Goal: Task Accomplishment & Management: Use online tool/utility

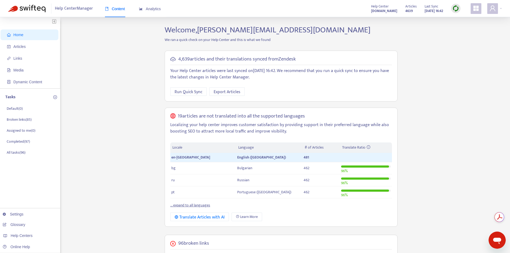
click at [458, 10] on img at bounding box center [456, 8] width 7 height 7
click at [456, 18] on link "Quick Sync" at bounding box center [467, 19] width 23 height 6
click at [21, 46] on span "Articles" at bounding box center [19, 46] width 12 height 4
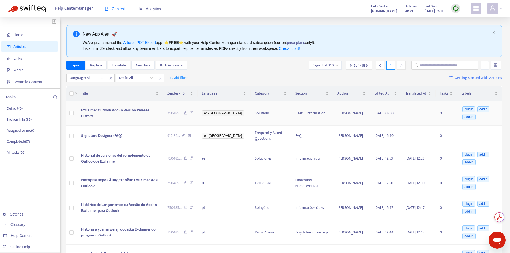
click at [114, 113] on span "Exclaimer Outlook Add-in Version Release History" at bounding box center [115, 113] width 68 height 12
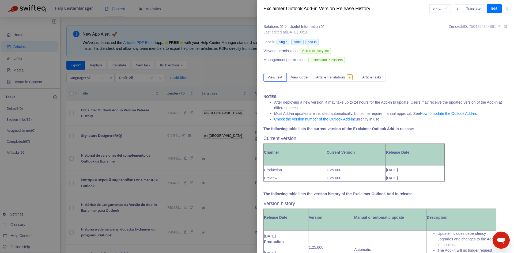
scroll to position [134, 0]
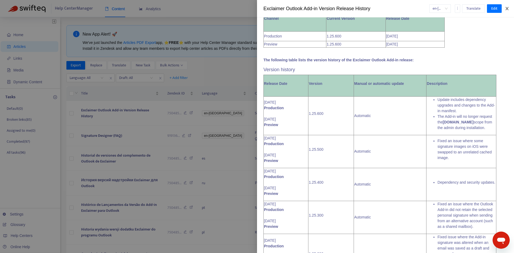
click at [508, 8] on icon "close" at bounding box center [507, 8] width 4 height 4
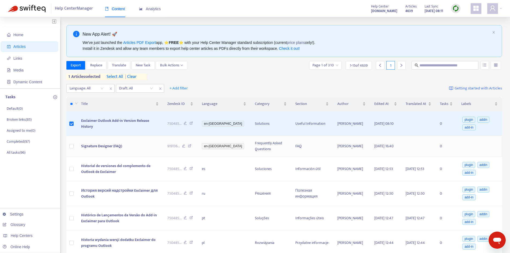
click at [110, 149] on span "Signature Designer (FAQ)" at bounding box center [101, 146] width 41 height 6
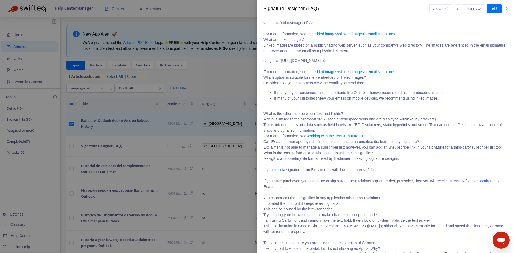
scroll to position [1268, 0]
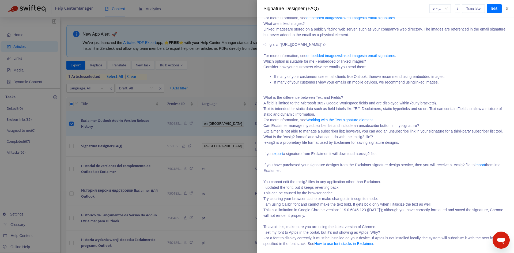
click at [508, 7] on icon "close" at bounding box center [507, 8] width 4 height 4
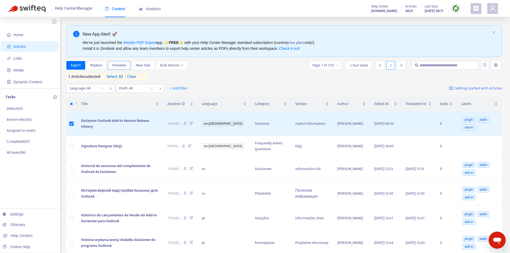
click at [118, 66] on span "Translate" at bounding box center [119, 65] width 14 height 6
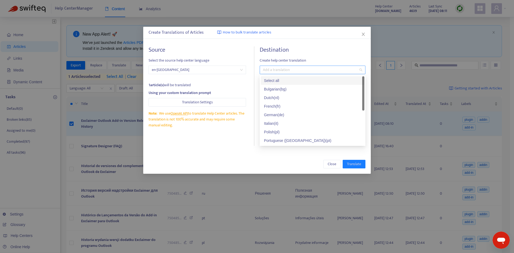
click at [269, 66] on div "Add a translation" at bounding box center [313, 70] width 106 height 9
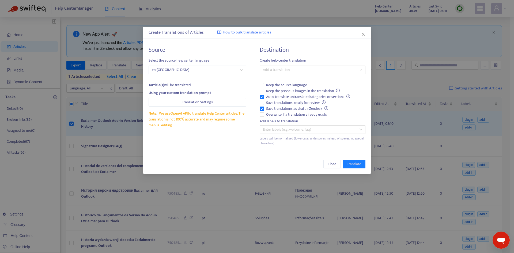
click at [266, 78] on body "Help Center Manager Content Analytics Help Center [DOMAIN_NAME] Articles 4639 L…" at bounding box center [255, 251] width 510 height 503
click at [269, 73] on div "Add a translation" at bounding box center [313, 70] width 106 height 9
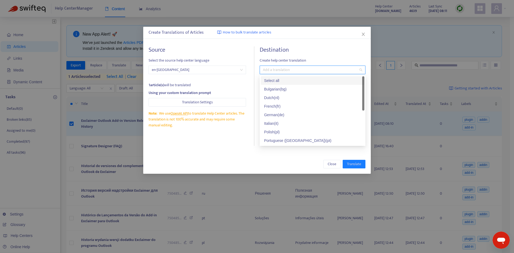
click at [268, 82] on div "Select all" at bounding box center [312, 81] width 97 height 6
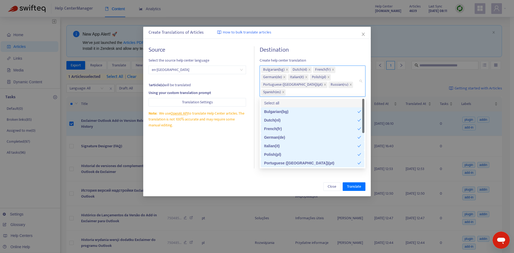
click at [299, 50] on h4 "Destination" at bounding box center [313, 49] width 106 height 7
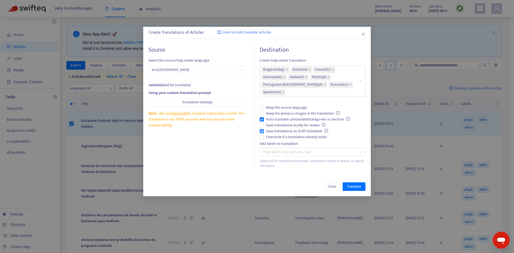
click at [266, 130] on span "Save translations as draft in Zendesk" at bounding box center [297, 131] width 66 height 6
click at [265, 119] on span "Auto-translate untranslated categories or sections" at bounding box center [308, 120] width 88 height 6
drag, startPoint x: 265, startPoint y: 134, endPoint x: 308, endPoint y: 152, distance: 47.0
click at [265, 135] on span "Overwrite if a translation already exists" at bounding box center [296, 137] width 65 height 6
click at [361, 185] on span "Translate" at bounding box center [354, 187] width 14 height 6
